Goal: Task Accomplishment & Management: Use online tool/utility

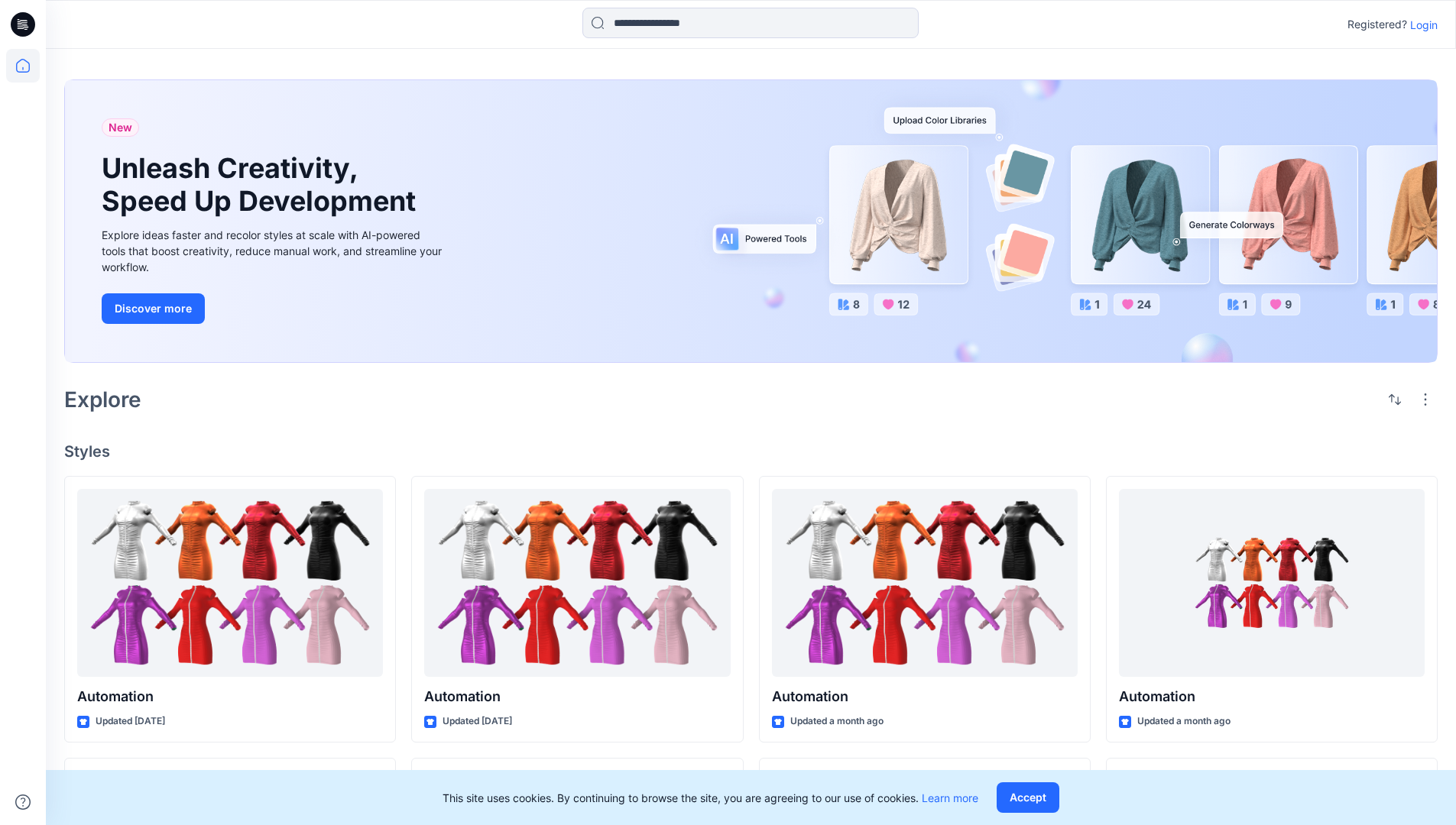
click at [1419, 24] on p "Login" at bounding box center [1423, 25] width 28 height 16
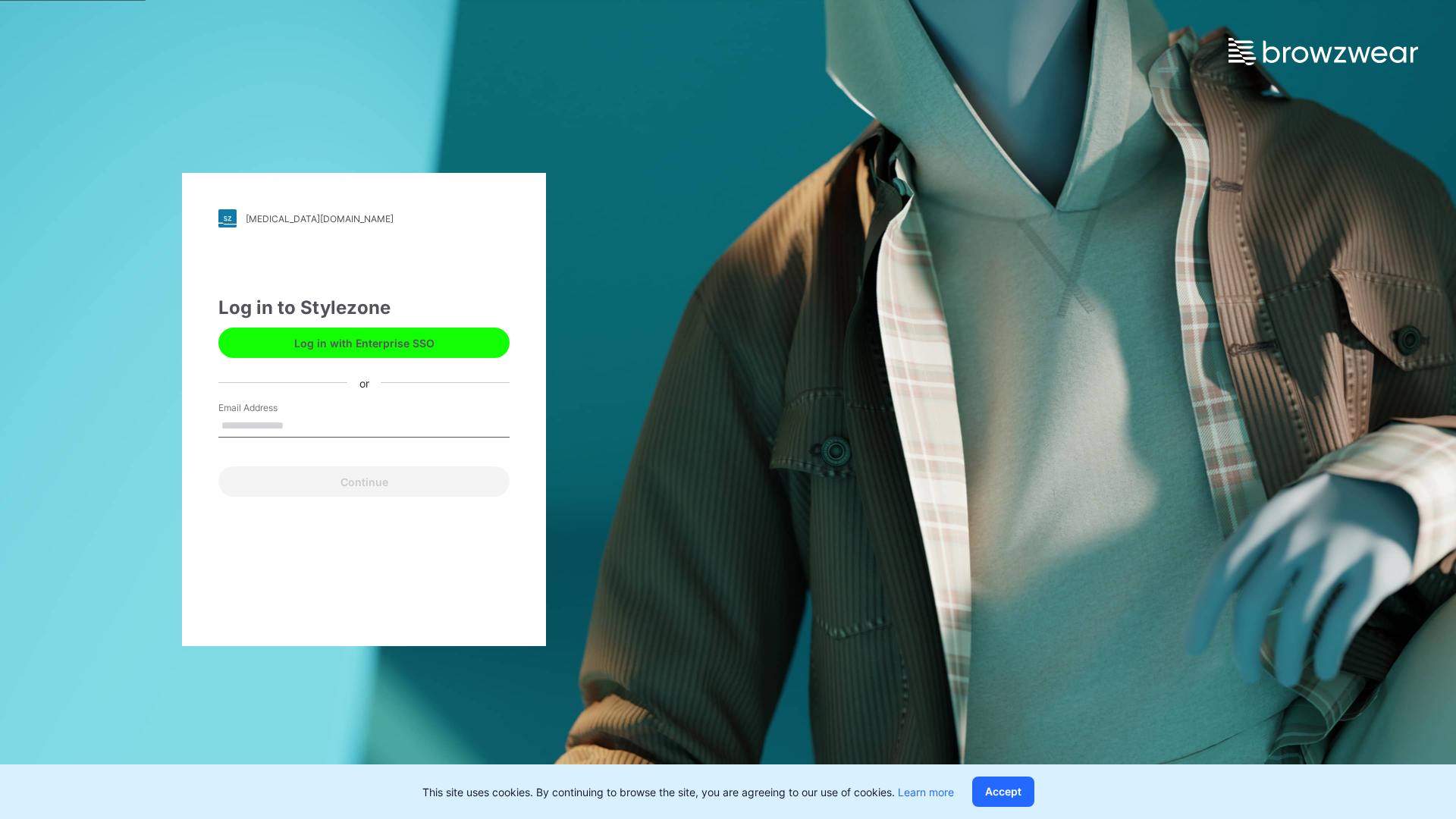
click at [300, 425] on input "Email Address" at bounding box center [364, 426] width 291 height 23
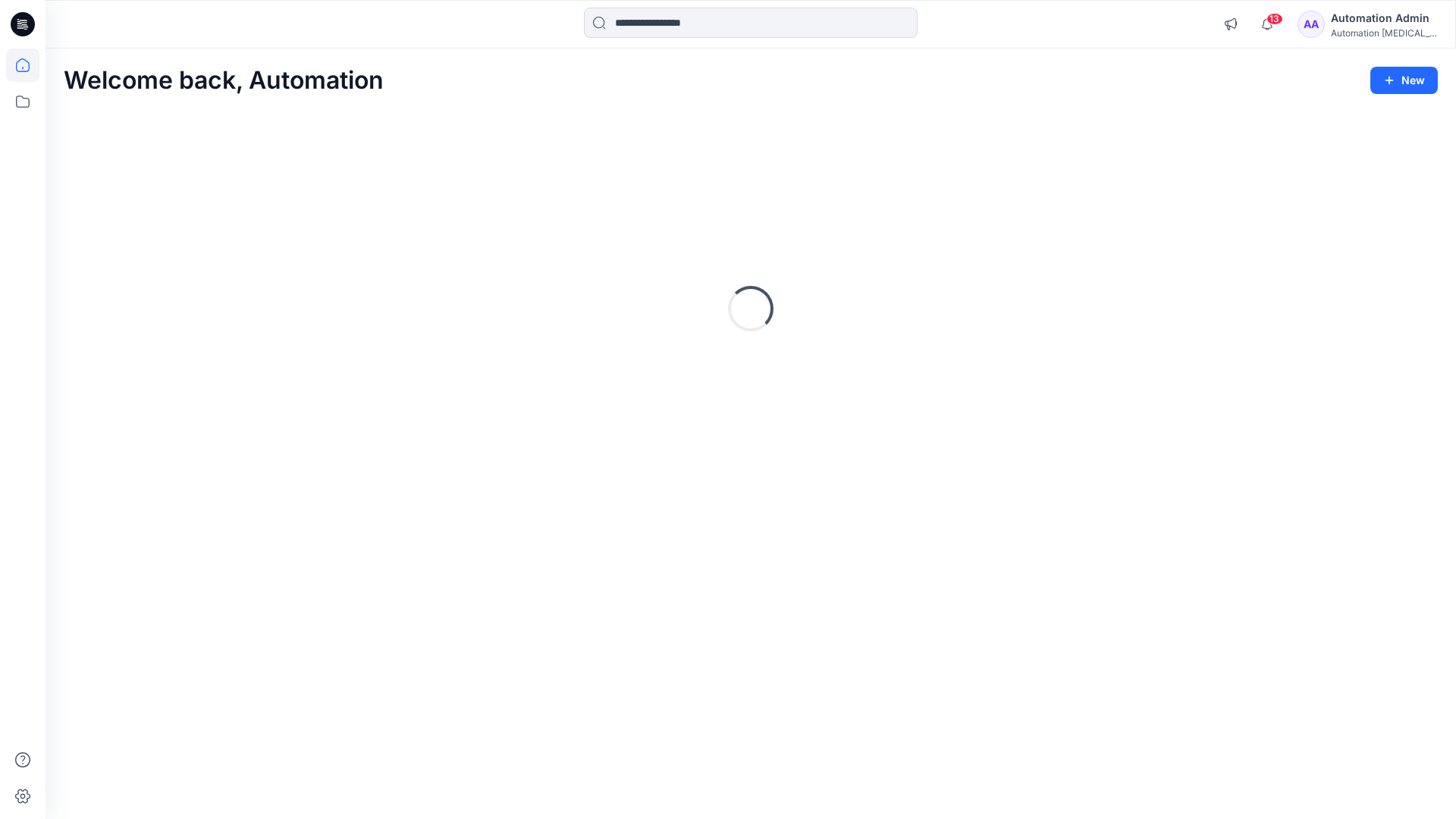
click at [28, 65] on icon at bounding box center [22, 65] width 13 height 13
click at [28, 102] on icon at bounding box center [23, 102] width 34 height 34
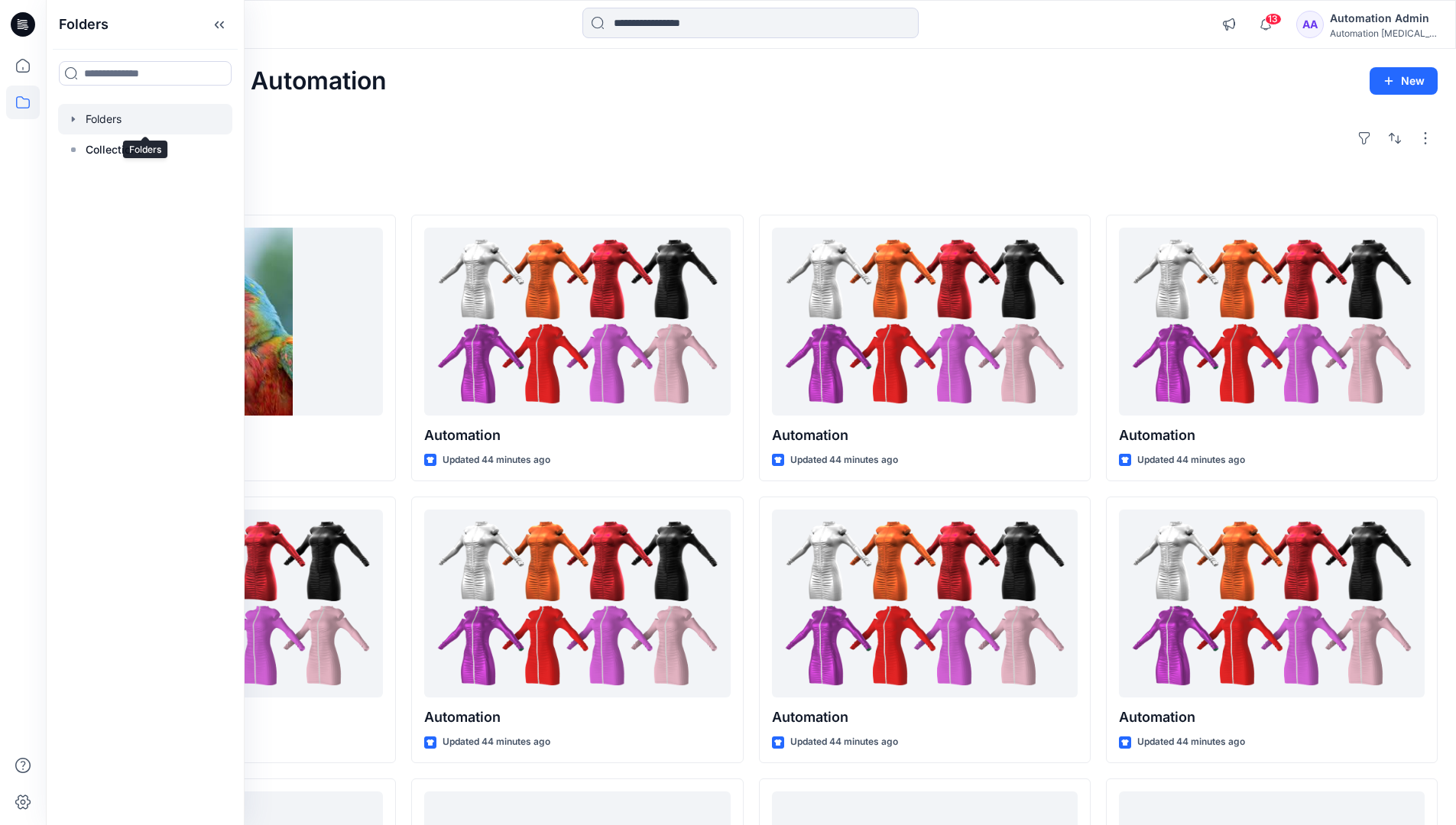
click at [163, 121] on div at bounding box center [145, 119] width 174 height 30
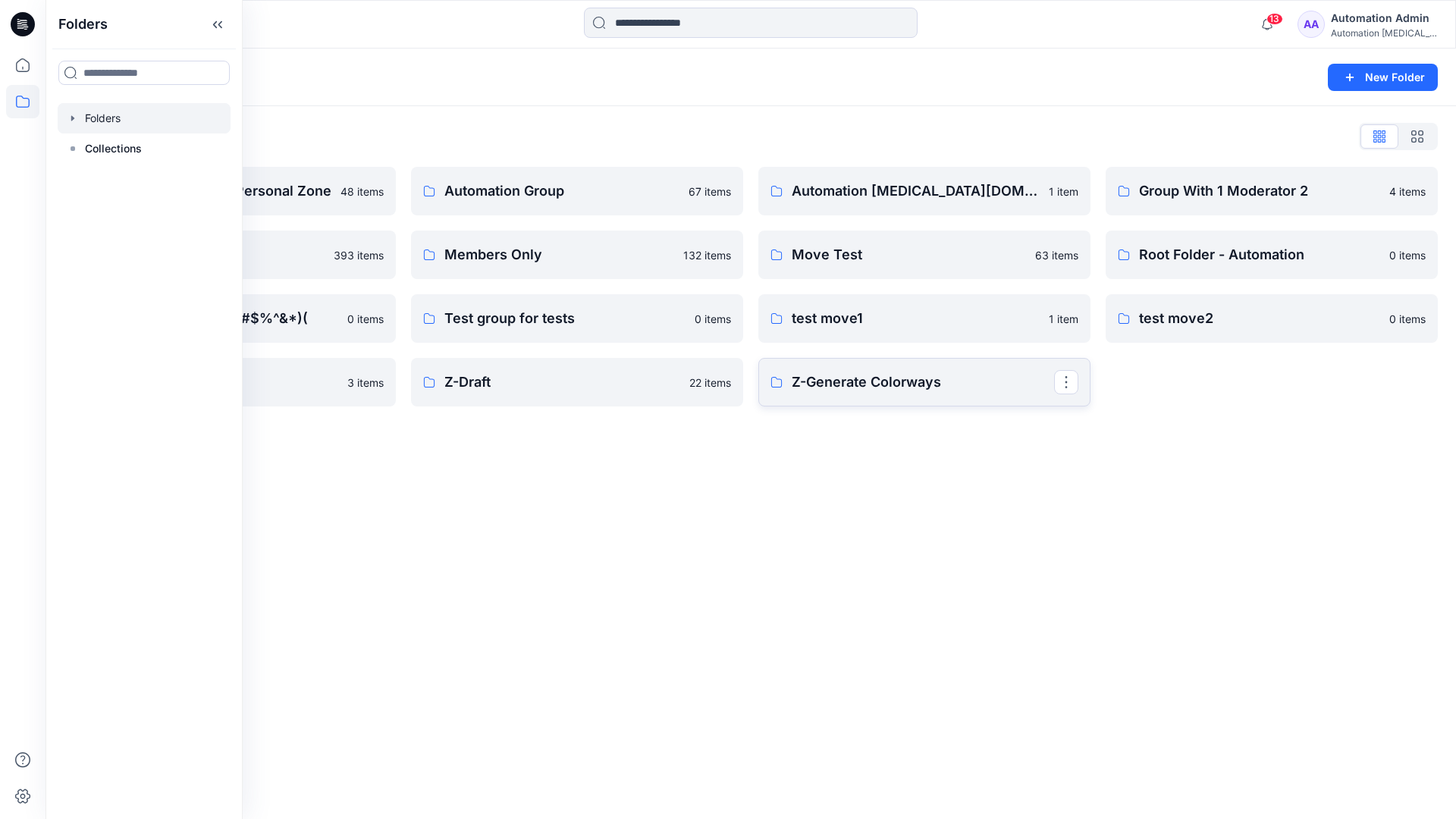
click at [966, 381] on p "Z-Generate Colorways" at bounding box center [922, 382] width 262 height 21
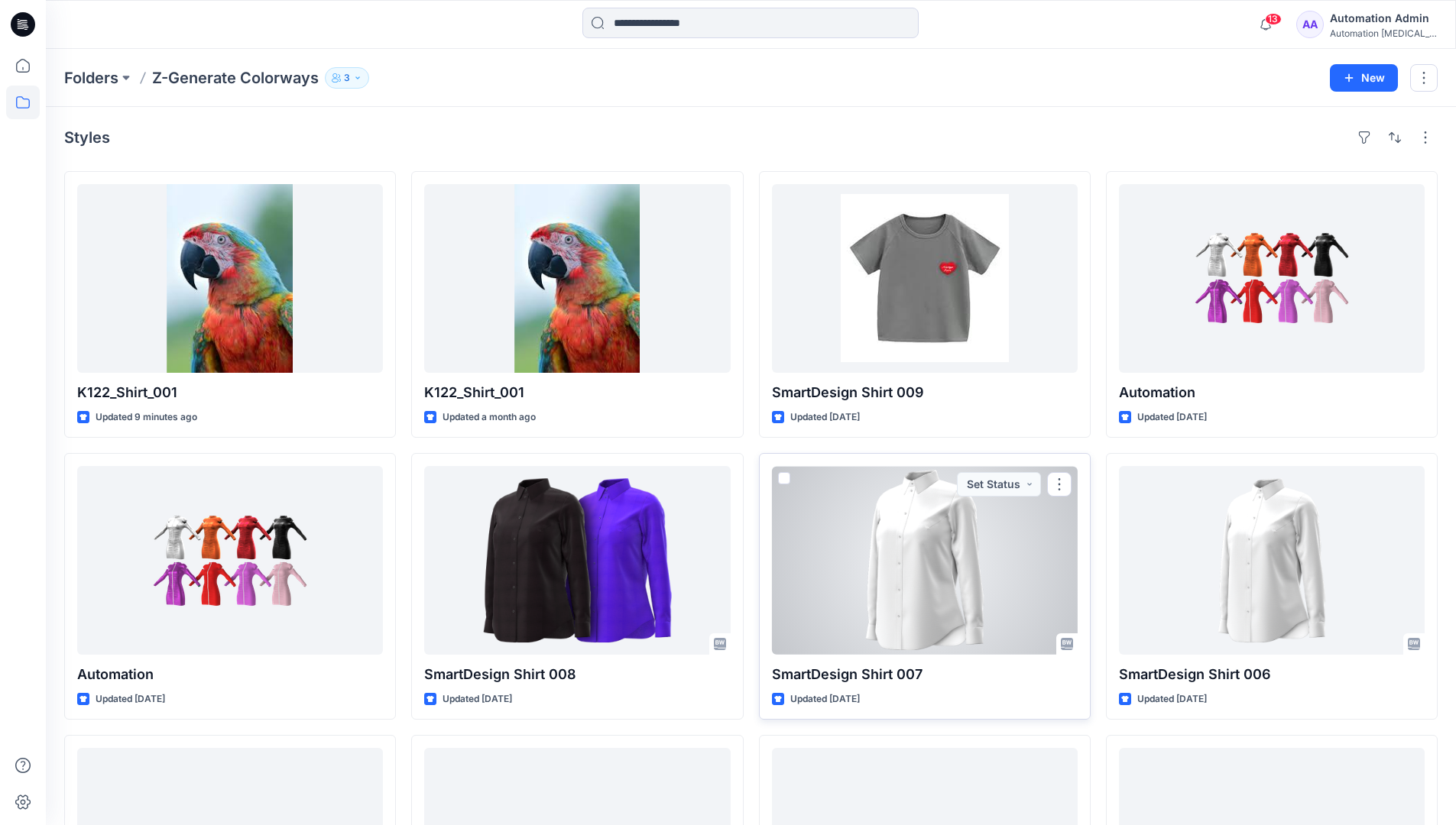
click at [787, 477] on span at bounding box center [784, 478] width 13 height 13
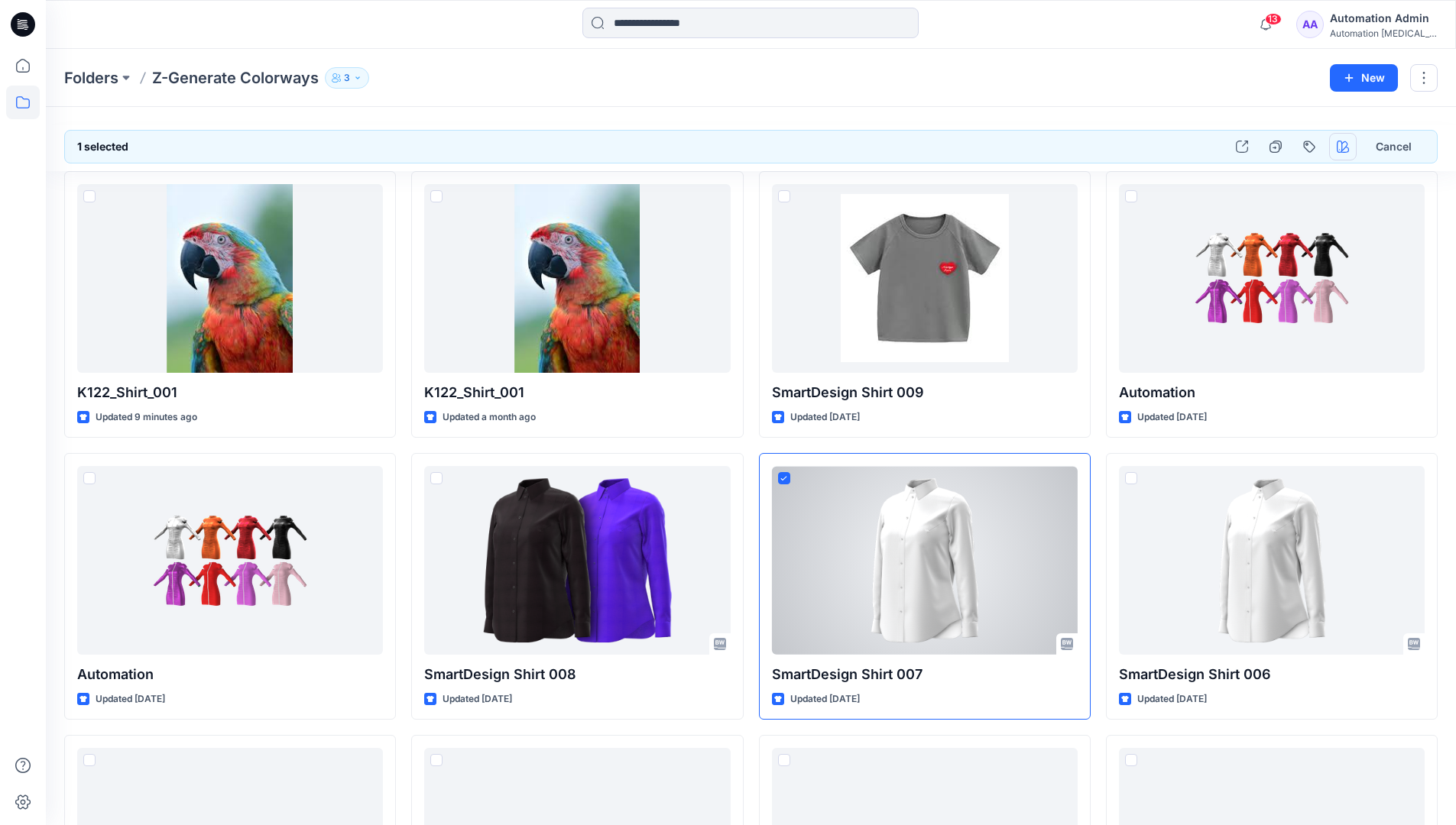
click at [1341, 148] on icon "button" at bounding box center [1342, 147] width 13 height 13
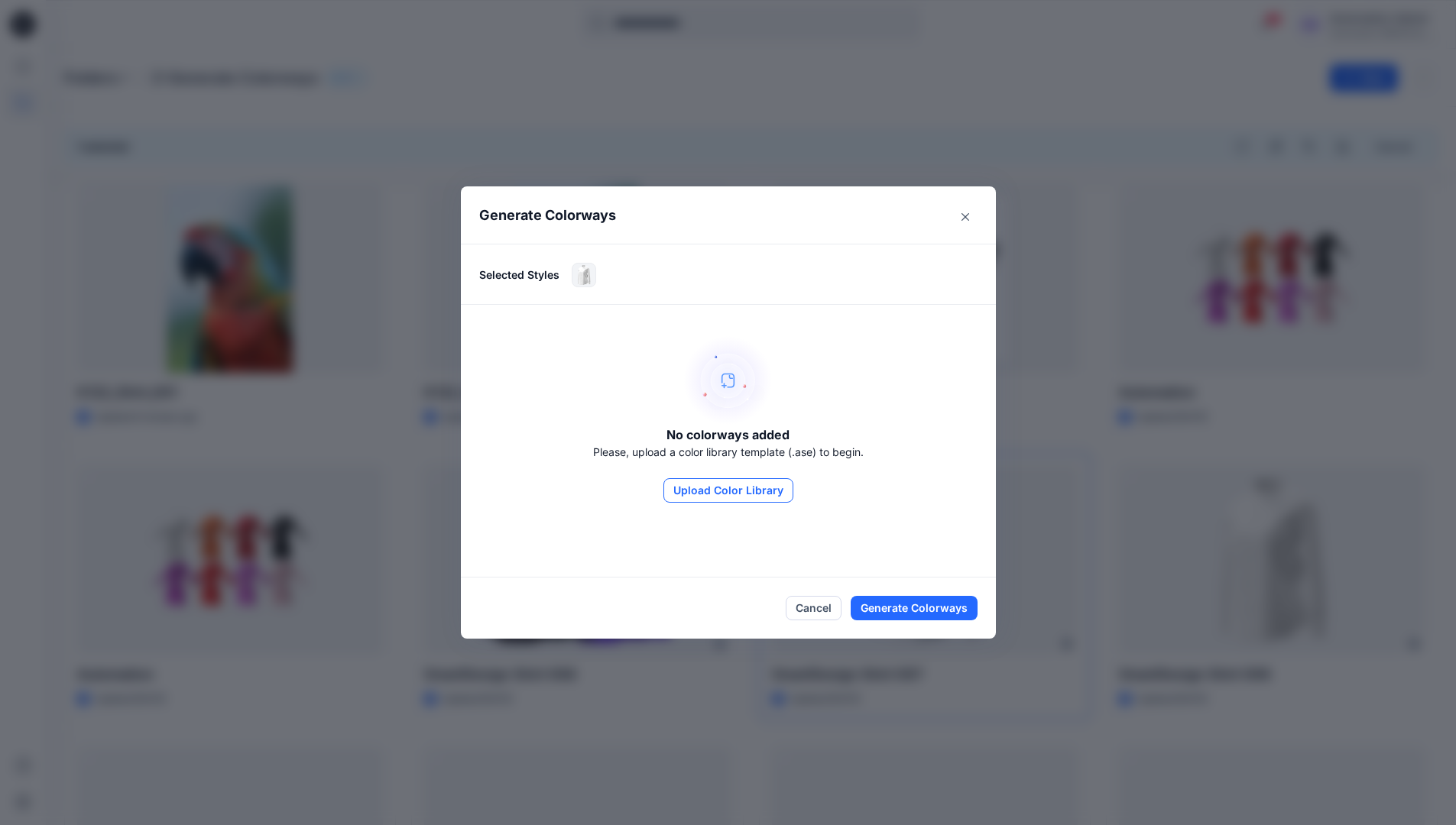
click at [750, 489] on button "Upload Color Library" at bounding box center [728, 490] width 130 height 24
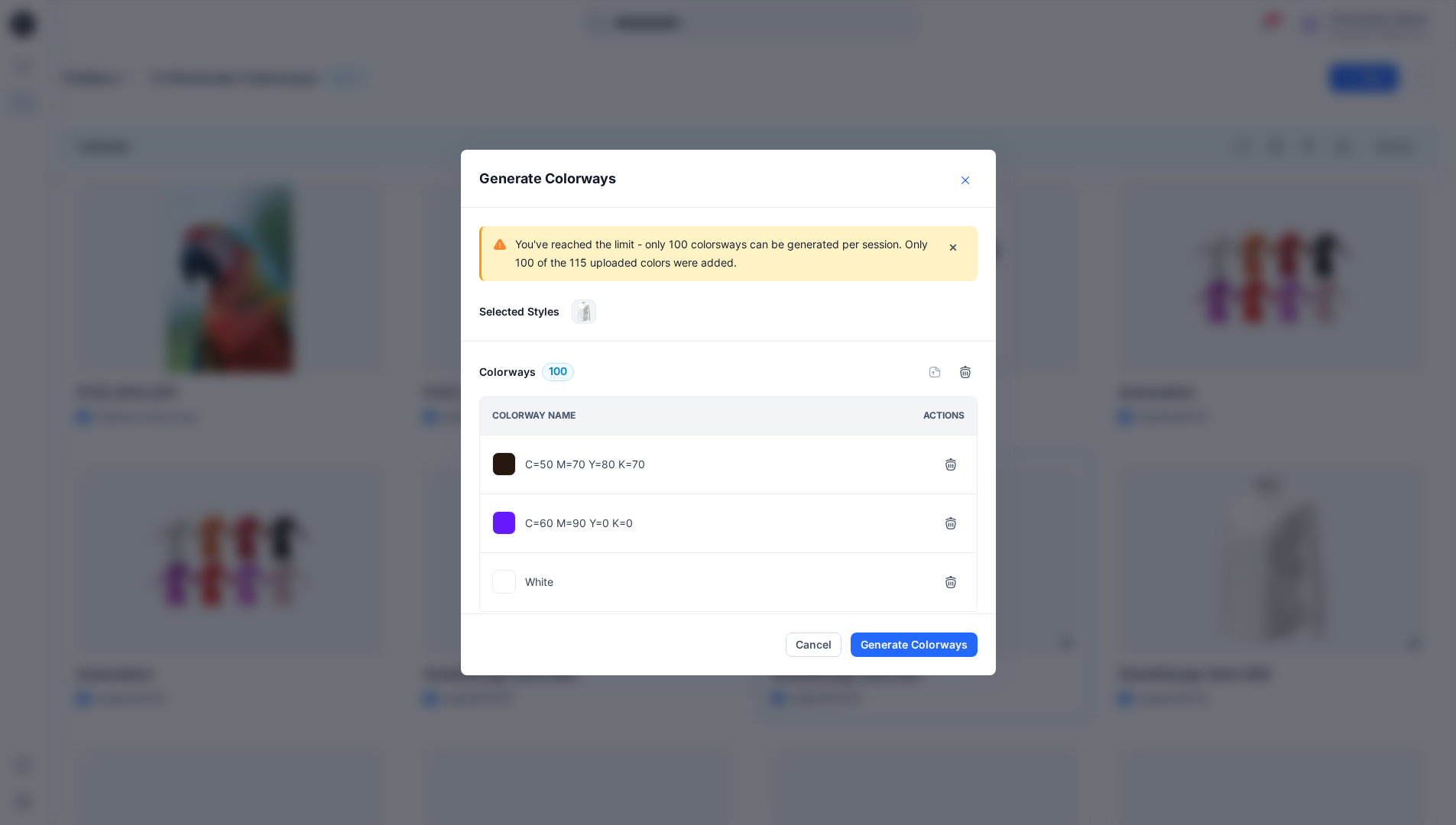
click at [969, 180] on icon "Close" at bounding box center [965, 180] width 8 height 8
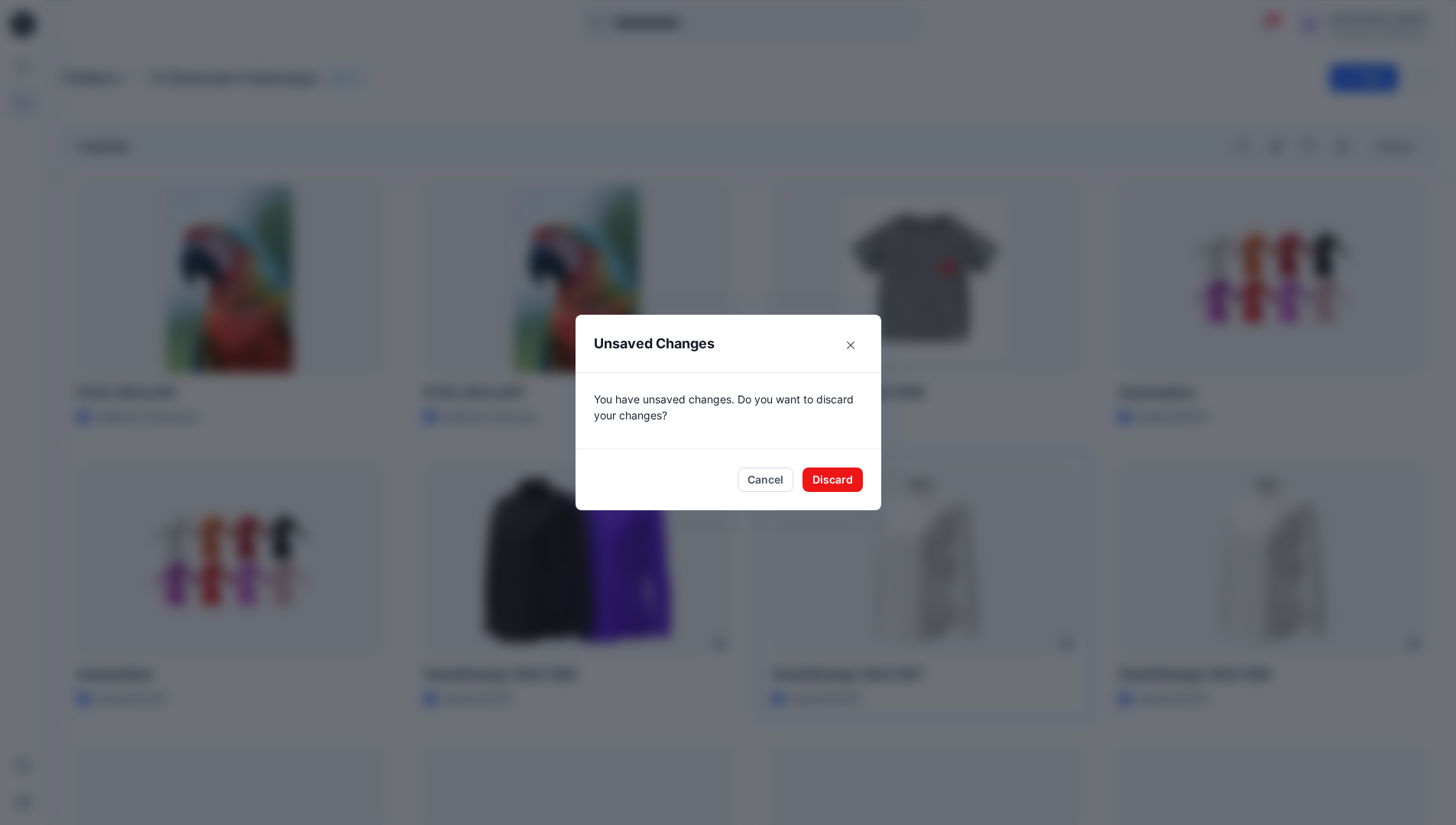
click at [845, 492] on footer "Cancel Discard" at bounding box center [728, 479] width 306 height 61
click at [855, 477] on button "Discard" at bounding box center [831, 479] width 60 height 24
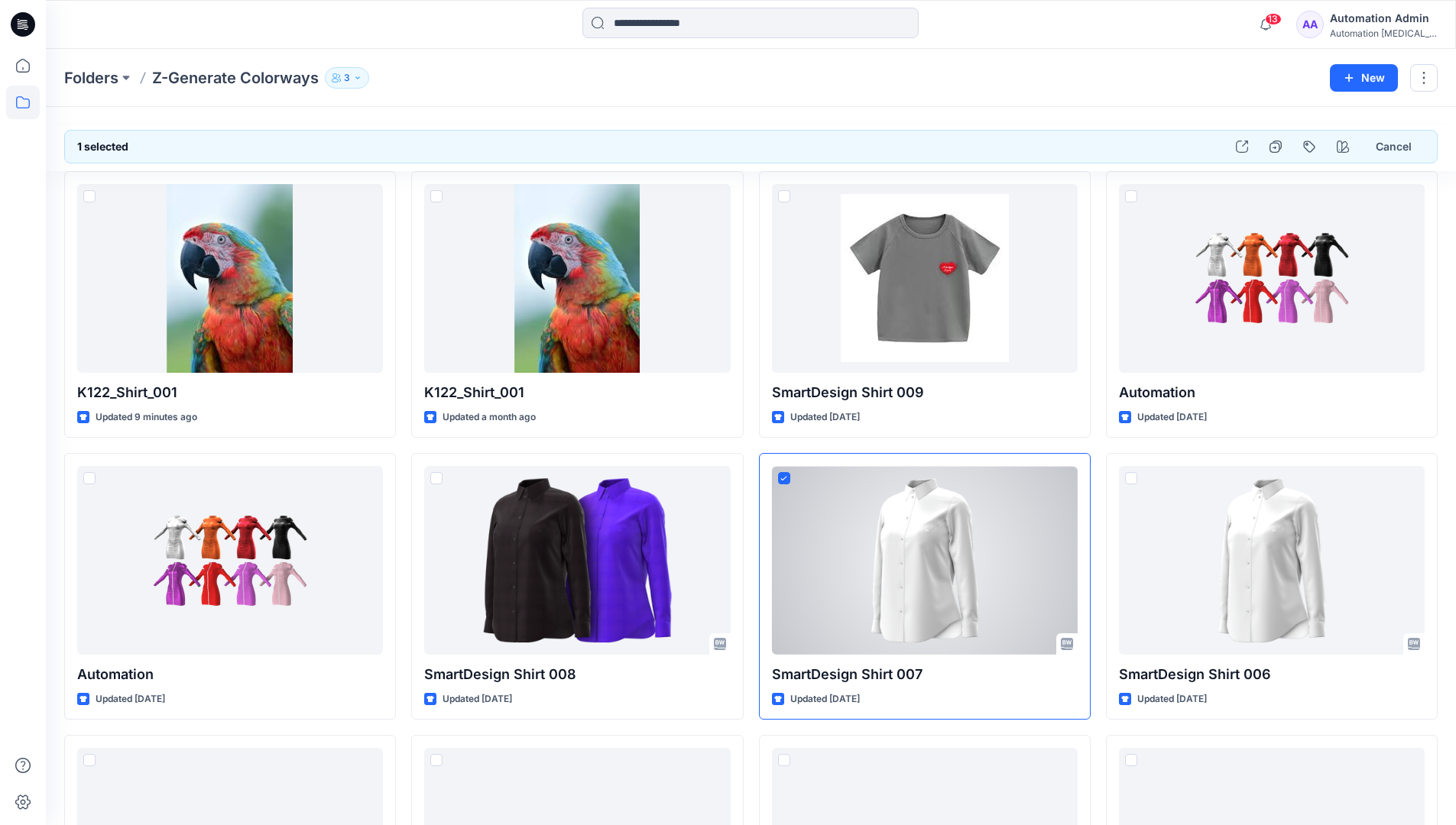
click at [1396, 24] on div "Automation Admin" at bounding box center [1383, 18] width 107 height 18
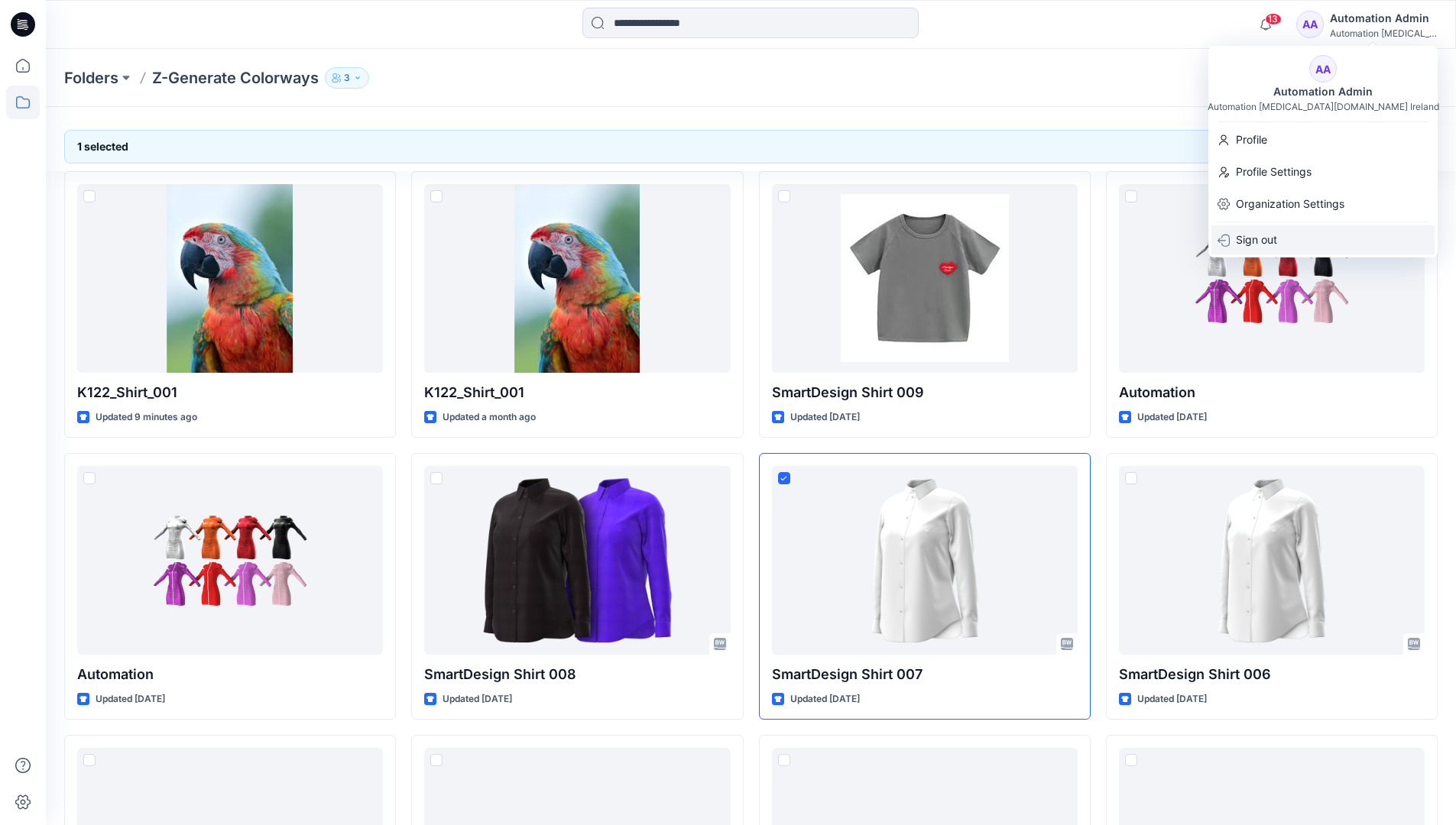
click at [1334, 241] on div "Sign out" at bounding box center [1322, 240] width 223 height 29
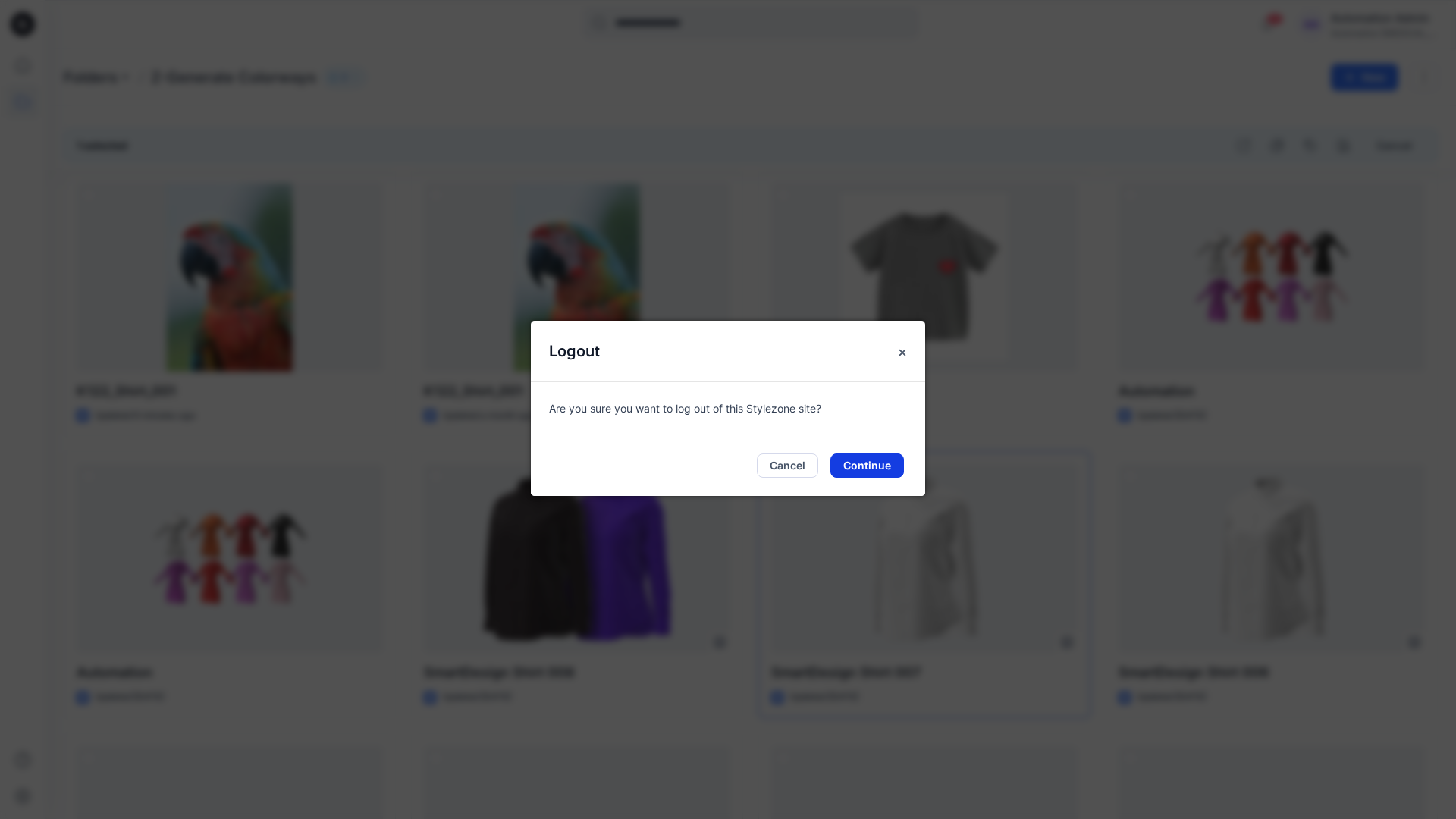
click at [874, 469] on button "Continue" at bounding box center [867, 465] width 74 height 24
